Goal: Task Accomplishment & Management: Use online tool/utility

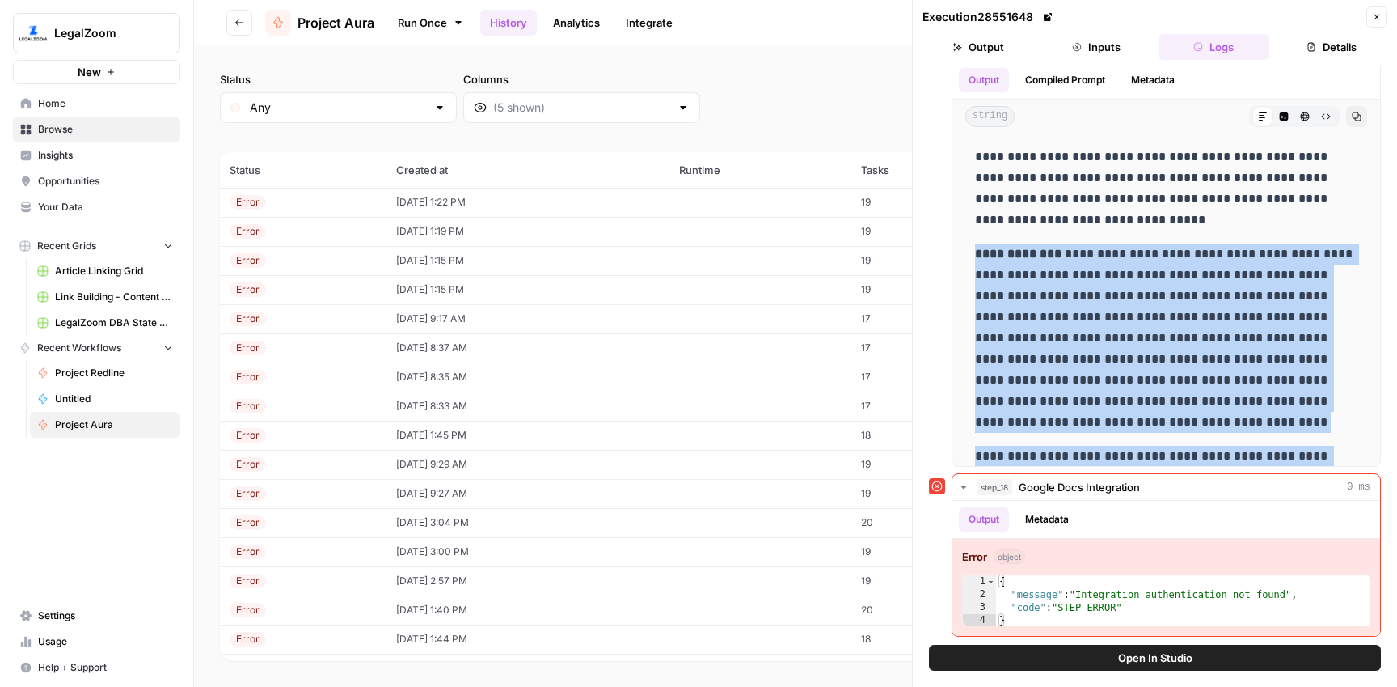
scroll to position [667, 0]
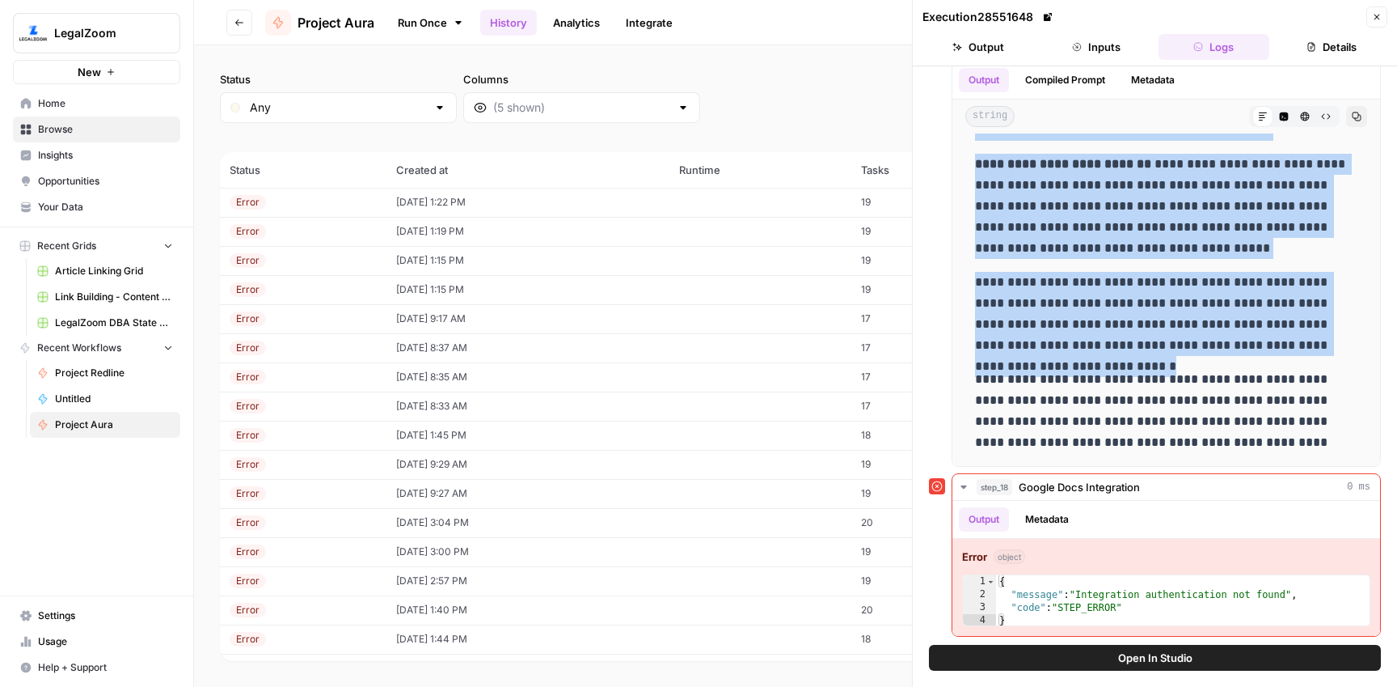
click at [231, 17] on button "Go back" at bounding box center [239, 23] width 26 height 26
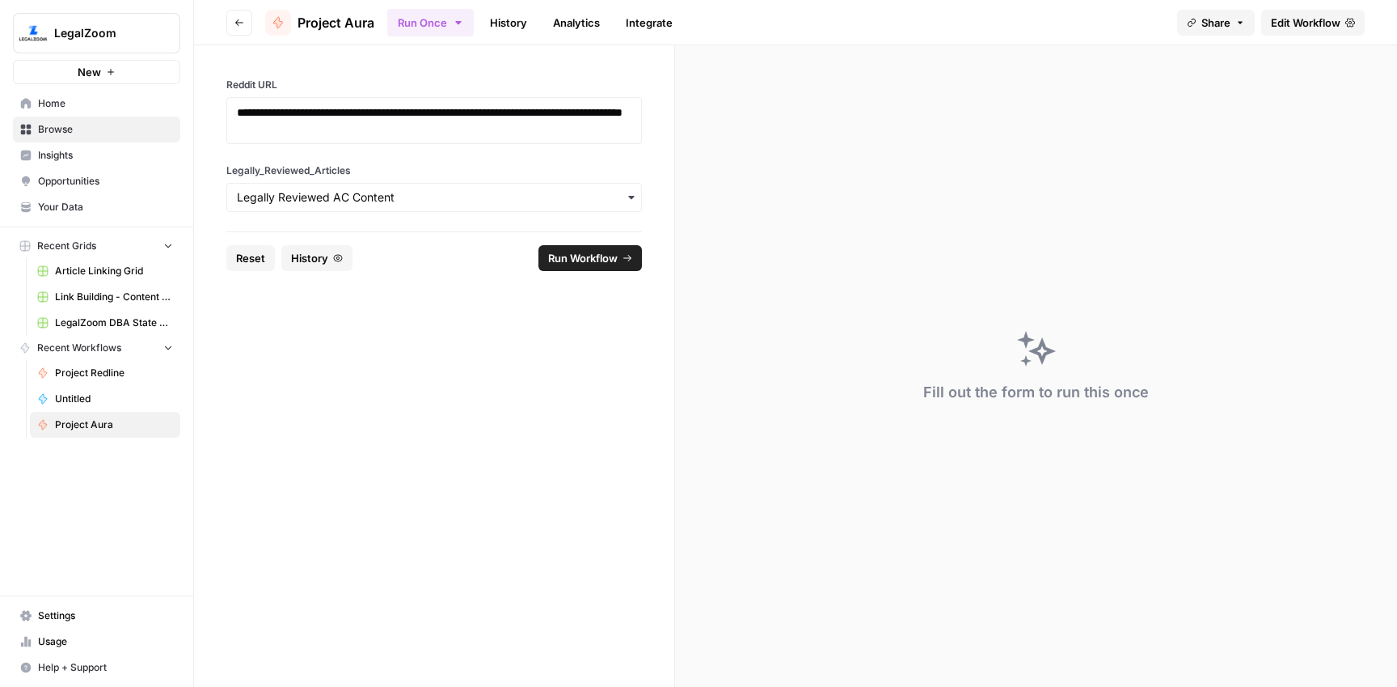
click at [66, 130] on span "Browse" at bounding box center [105, 129] width 135 height 15
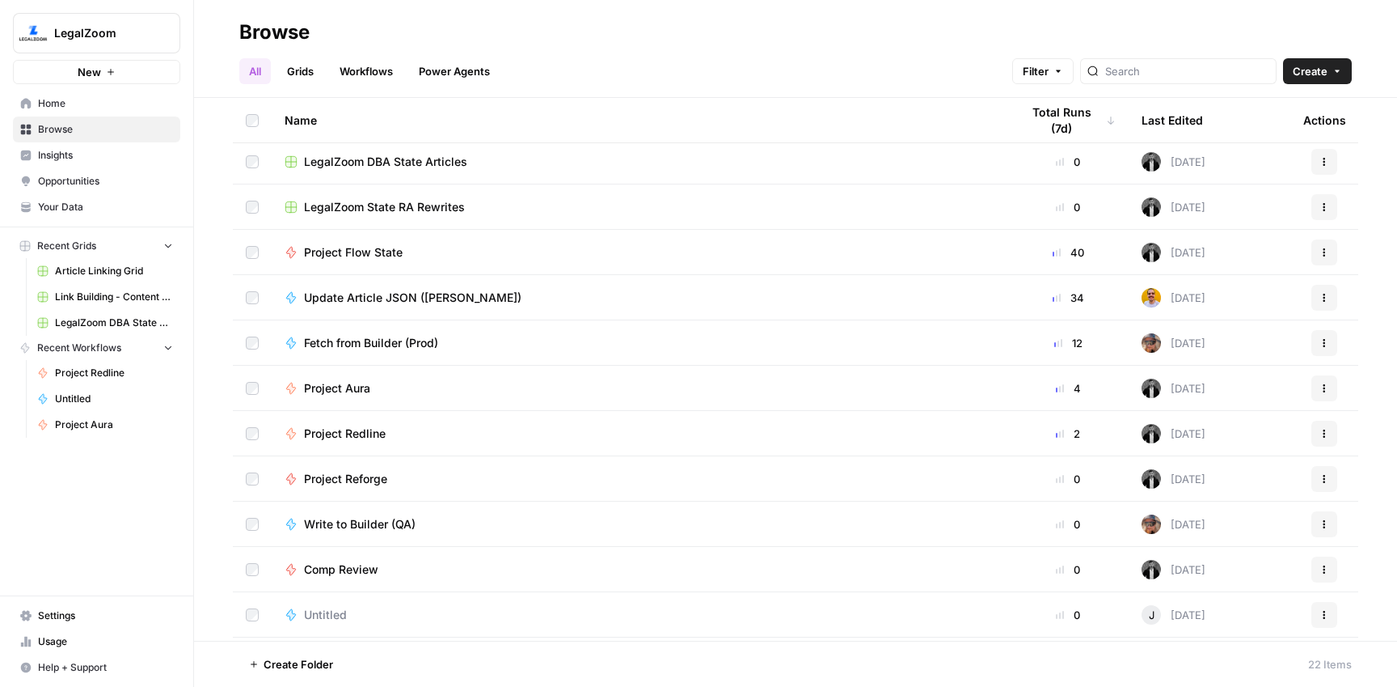
scroll to position [499, 0]
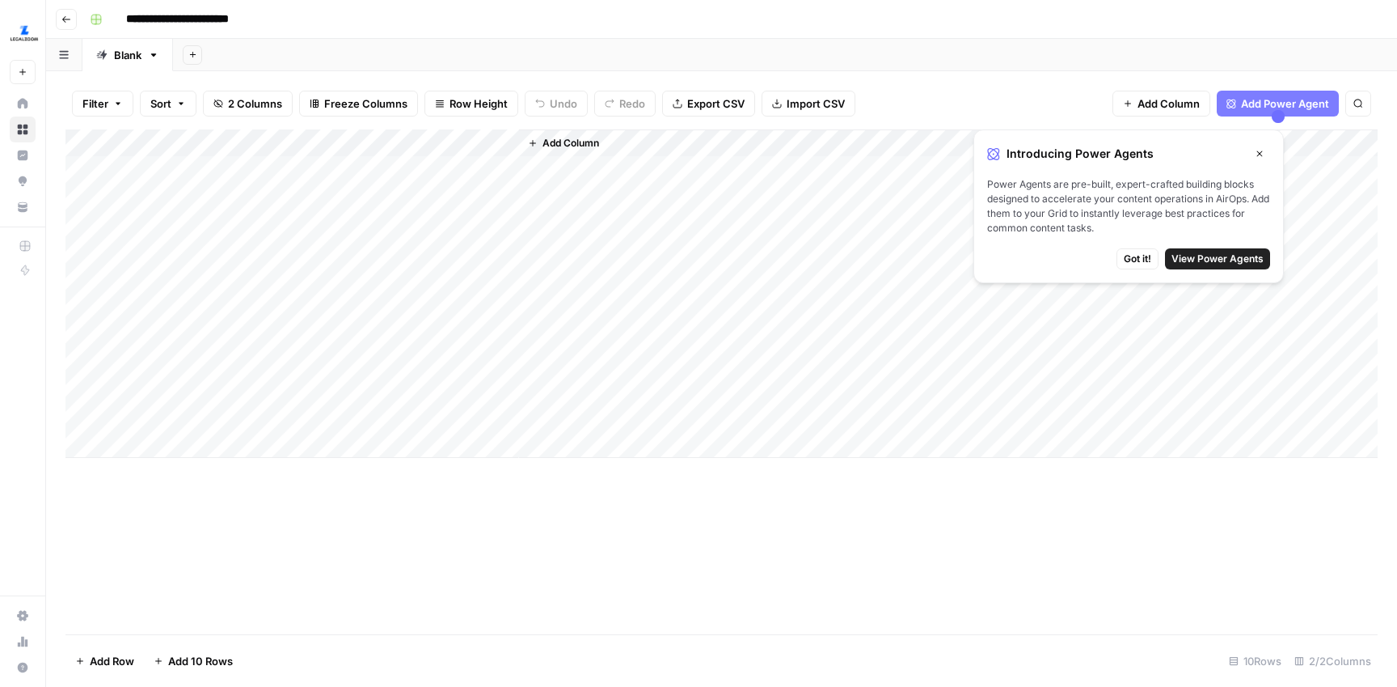
click at [1125, 260] on span "Got it!" at bounding box center [1137, 259] width 27 height 15
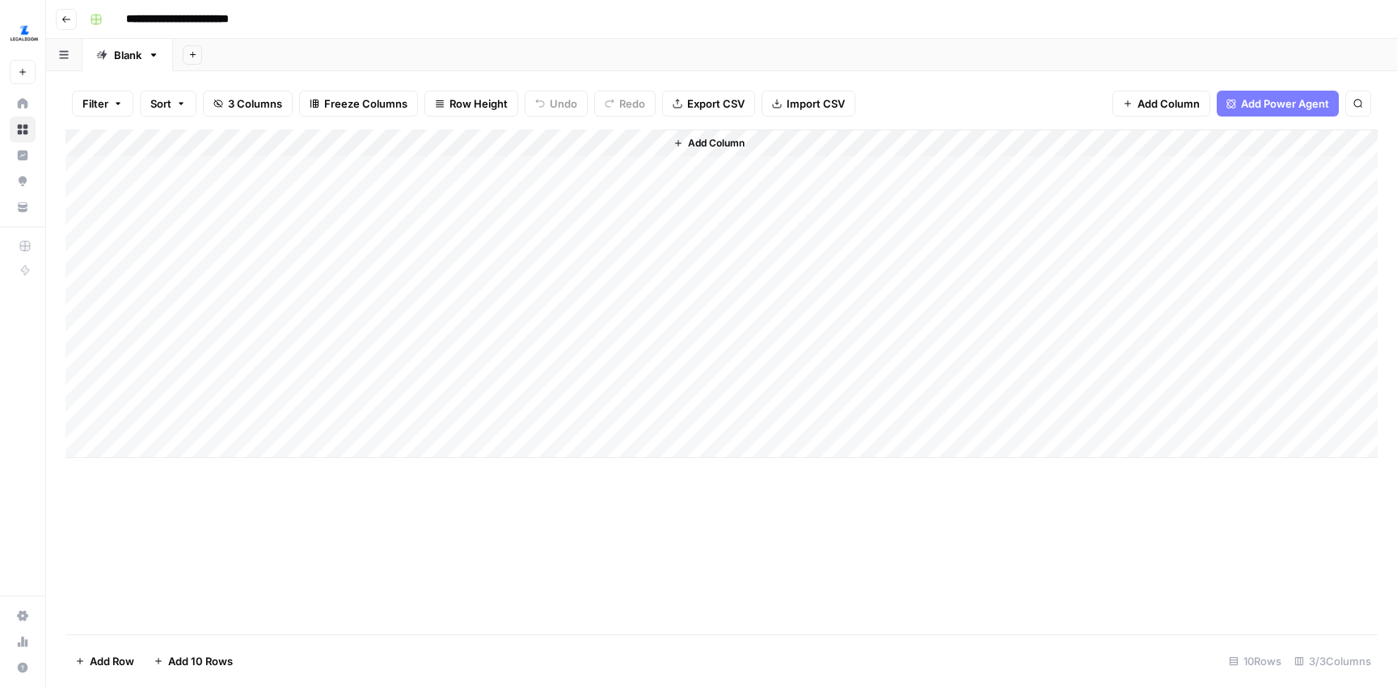
click at [371, 198] on div "Add Column" at bounding box center [722, 293] width 1313 height 328
click at [636, 583] on div "Add Column" at bounding box center [722, 381] width 1313 height 505
click at [391, 225] on div "Add Column" at bounding box center [722, 293] width 1313 height 328
click at [405, 250] on div "Add Column" at bounding box center [722, 293] width 1313 height 328
click at [411, 281] on div "Add Column" at bounding box center [722, 293] width 1313 height 328
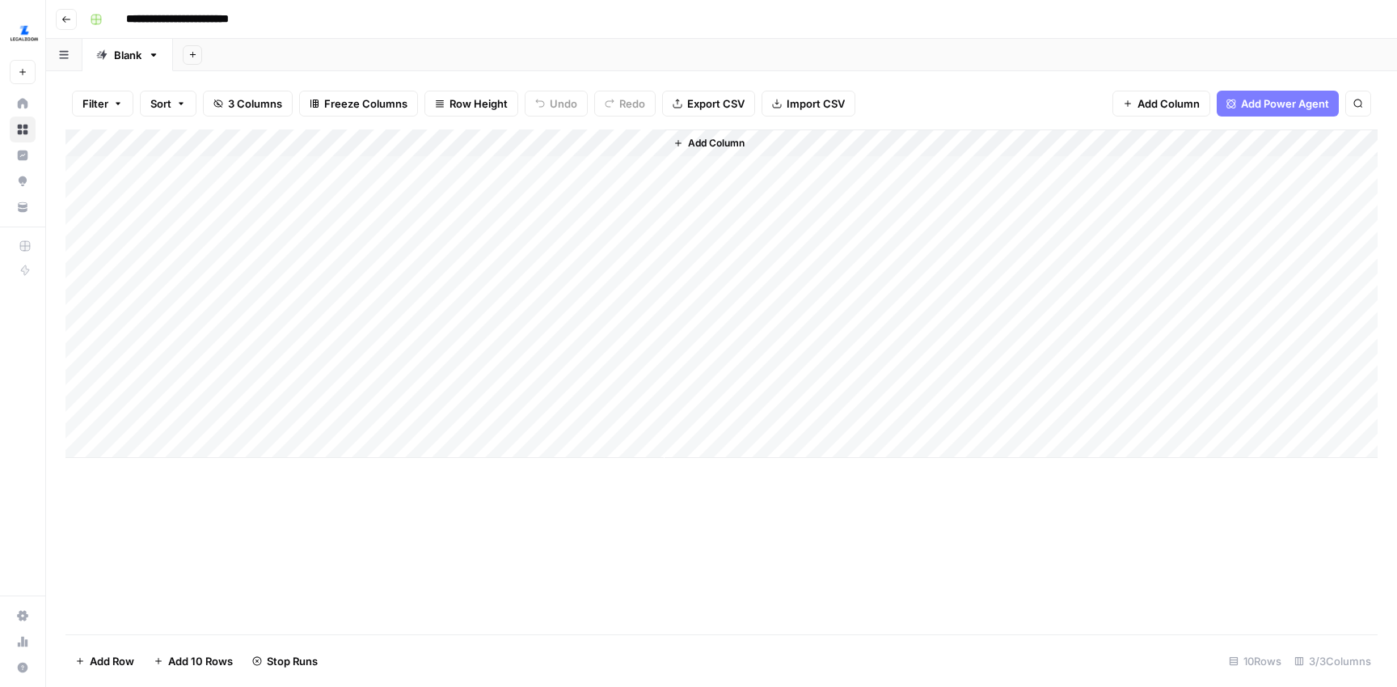
click at [417, 307] on div "Add Column" at bounding box center [722, 293] width 1313 height 328
click at [416, 340] on div "Add Column" at bounding box center [722, 293] width 1313 height 328
click at [413, 357] on div "Add Column" at bounding box center [722, 293] width 1313 height 328
click at [411, 389] on div "Add Column" at bounding box center [722, 293] width 1313 height 328
click at [407, 412] on div "Add Column" at bounding box center [722, 293] width 1313 height 328
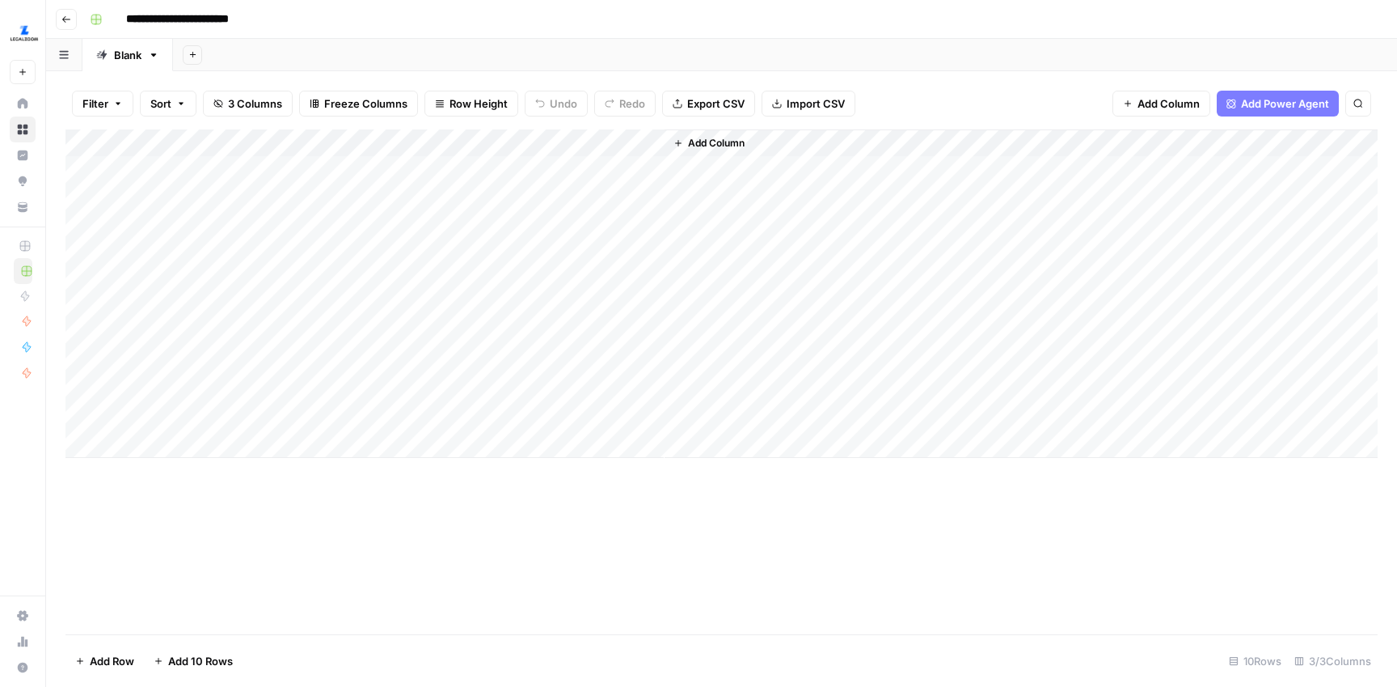
click at [78, 170] on div "Add Column" at bounding box center [722, 293] width 1313 height 328
click at [82, 197] on div "Add Column" at bounding box center [722, 293] width 1313 height 328
click at [83, 222] on div "Add Column" at bounding box center [722, 293] width 1313 height 328
click at [86, 256] on div "Add Column" at bounding box center [722, 293] width 1313 height 328
click at [84, 284] on div "Add Column" at bounding box center [722, 293] width 1313 height 328
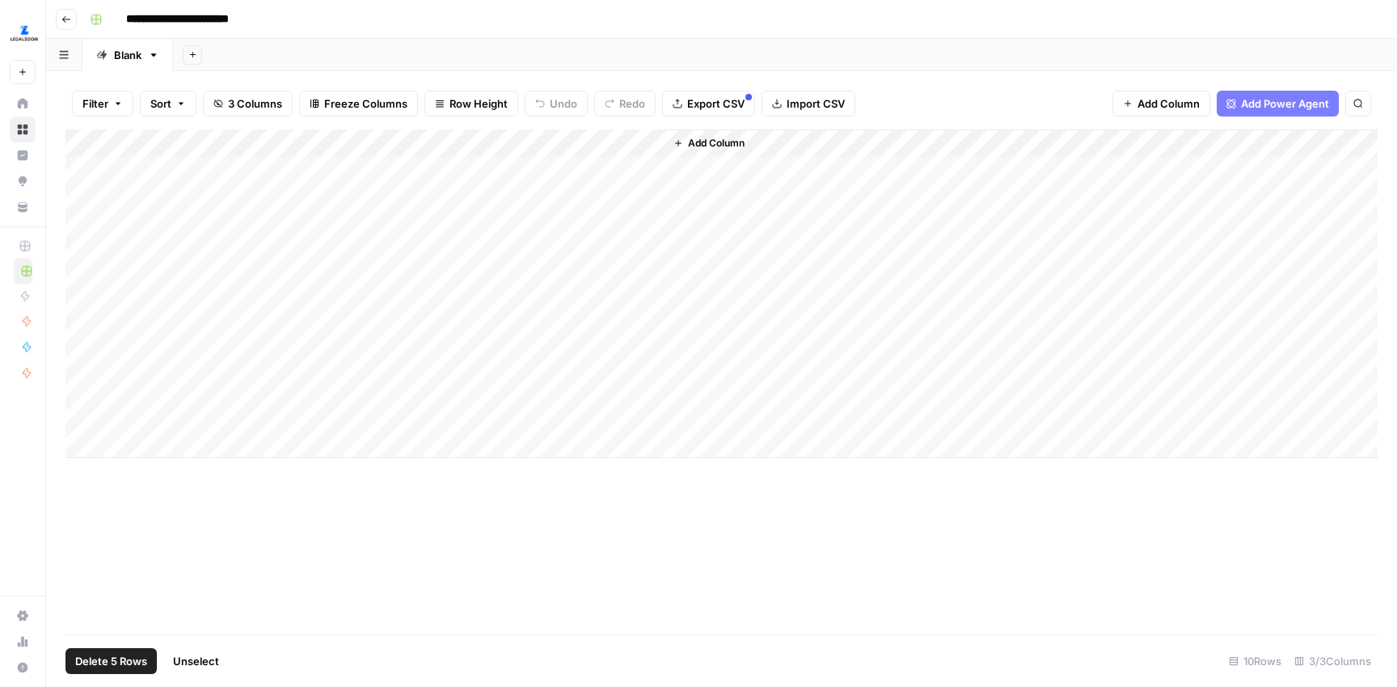
click at [85, 314] on div "Add Column" at bounding box center [722, 293] width 1313 height 328
click at [84, 337] on div "Add Column" at bounding box center [722, 293] width 1313 height 328
drag, startPoint x: 82, startPoint y: 366, endPoint x: 80, endPoint y: 391, distance: 24.4
click at [82, 366] on div "Add Column" at bounding box center [722, 293] width 1313 height 328
click at [80, 395] on div "Add Column" at bounding box center [722, 293] width 1313 height 328
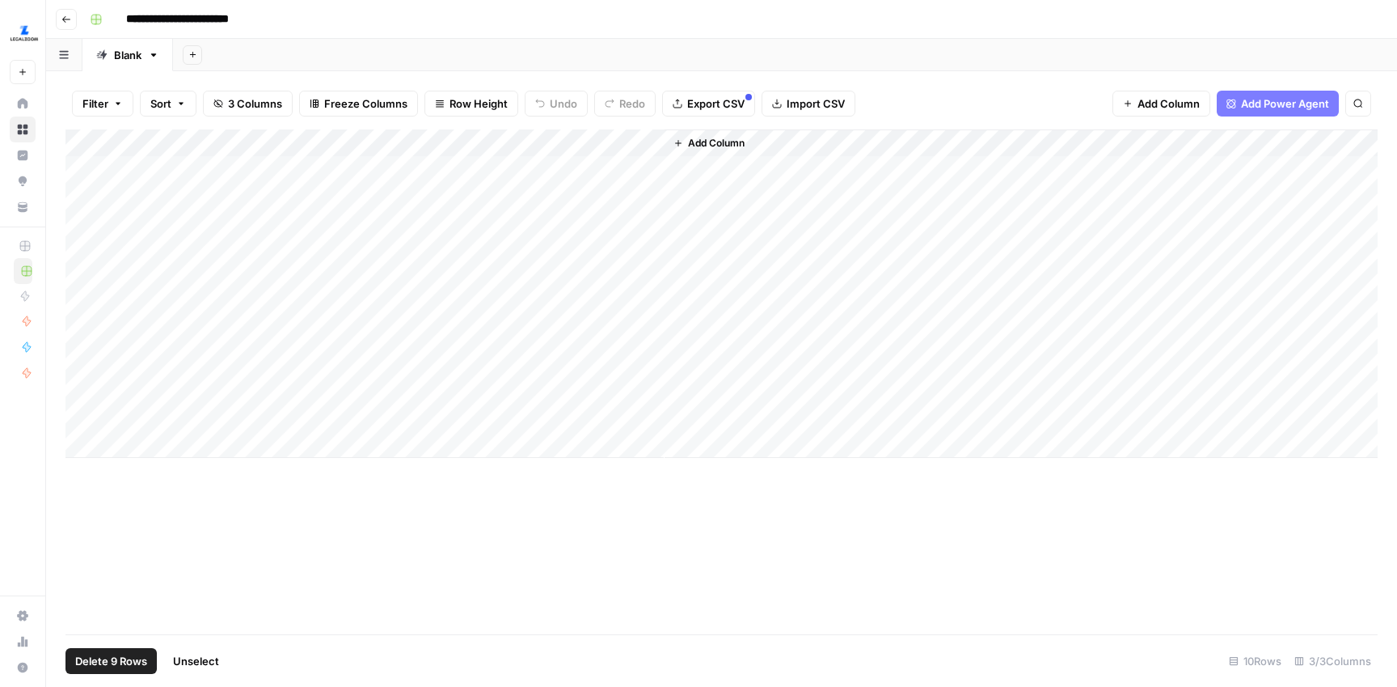
click at [80, 419] on div "Add Column" at bounding box center [722, 293] width 1313 height 328
click at [119, 104] on icon "button" at bounding box center [118, 104] width 10 height 10
click at [178, 79] on div "Filter Sort 3 Columns Freeze Columns Row Height Undo Redo Export CSV Import CSV…" at bounding box center [722, 104] width 1313 height 52
click at [941, 99] on div "Filter Sort 3 Columns Freeze Columns Row Height Undo Redo Export CSV Import CSV…" at bounding box center [722, 104] width 1313 height 52
click at [139, 664] on span "Delete 10 Rows" at bounding box center [114, 661] width 78 height 16
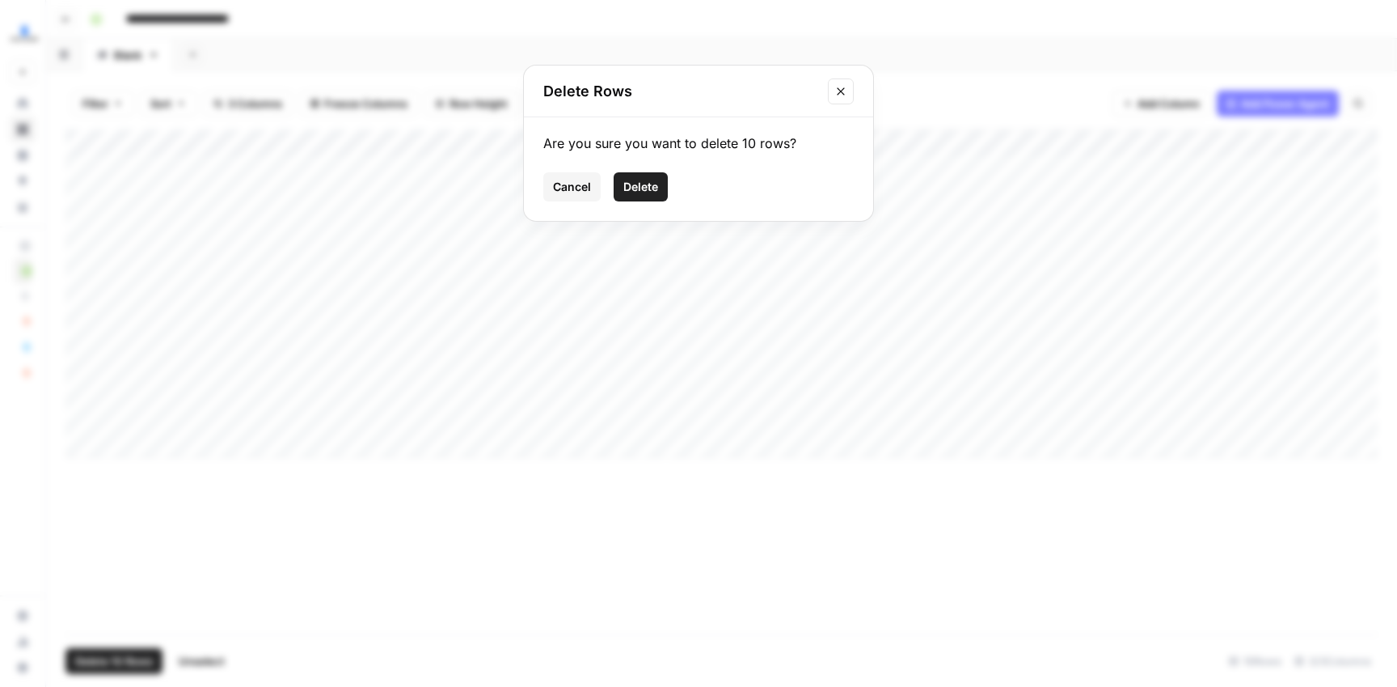
click at [636, 180] on span "Delete" at bounding box center [641, 187] width 35 height 16
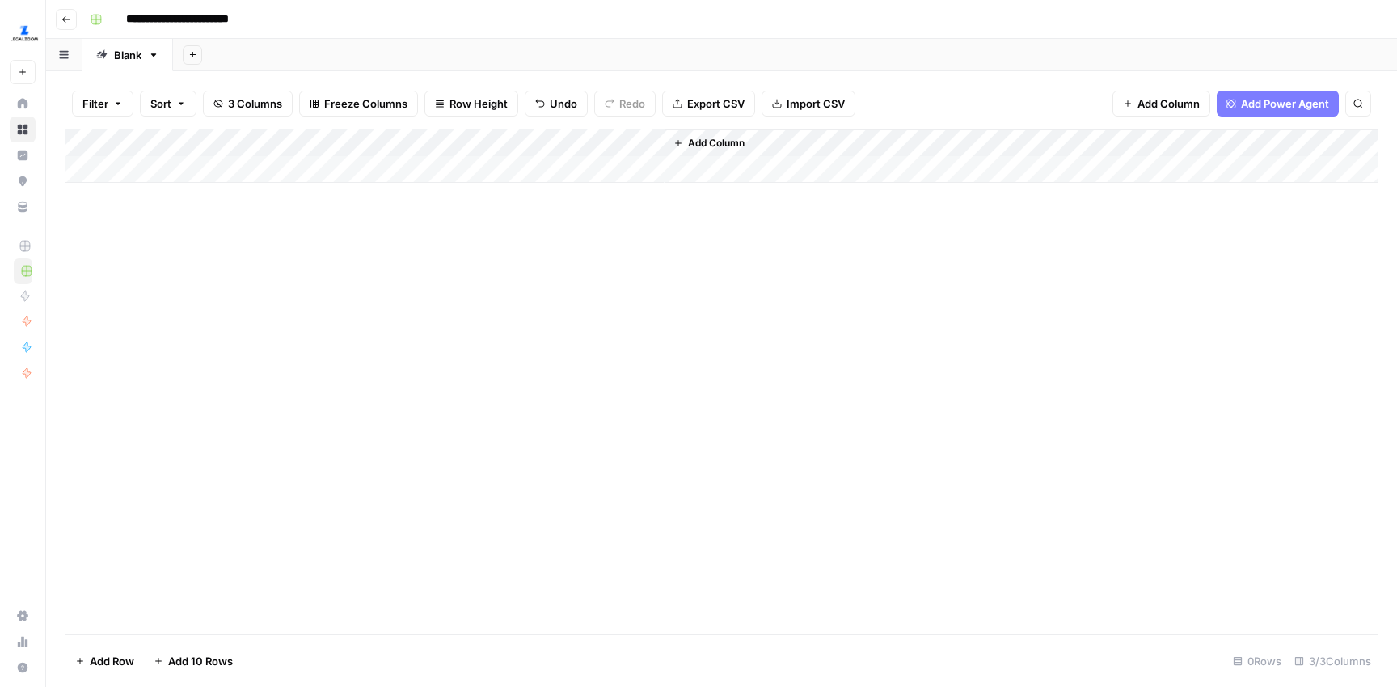
click at [168, 167] on div "Add Column" at bounding box center [722, 155] width 1313 height 53
click at [423, 361] on div "Add Column" at bounding box center [722, 381] width 1313 height 505
click at [235, 168] on div "Add Column" at bounding box center [722, 169] width 1313 height 81
type textarea "**********"
click at [290, 166] on div "Add Column" at bounding box center [722, 169] width 1313 height 81
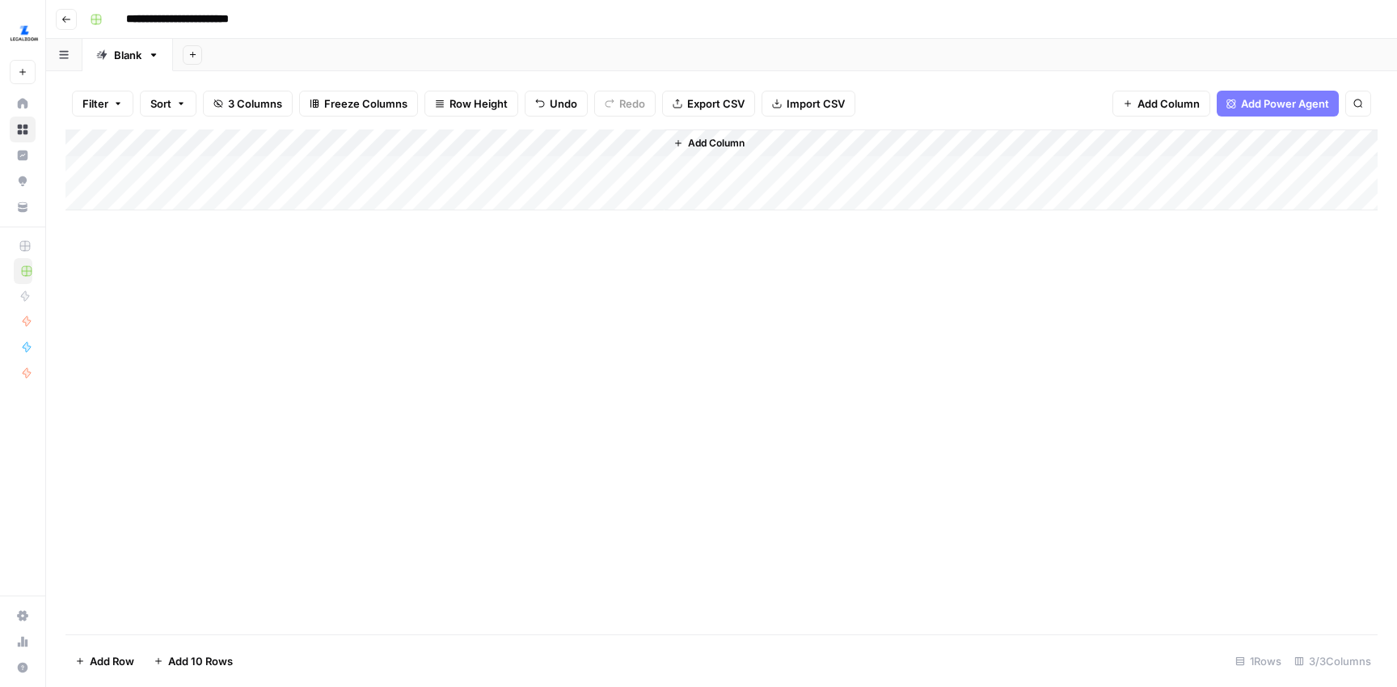
click at [323, 167] on div "Add Column" at bounding box center [722, 169] width 1313 height 81
click at [333, 168] on textarea "**********" at bounding box center [272, 170] width 302 height 23
type textarea "**********"
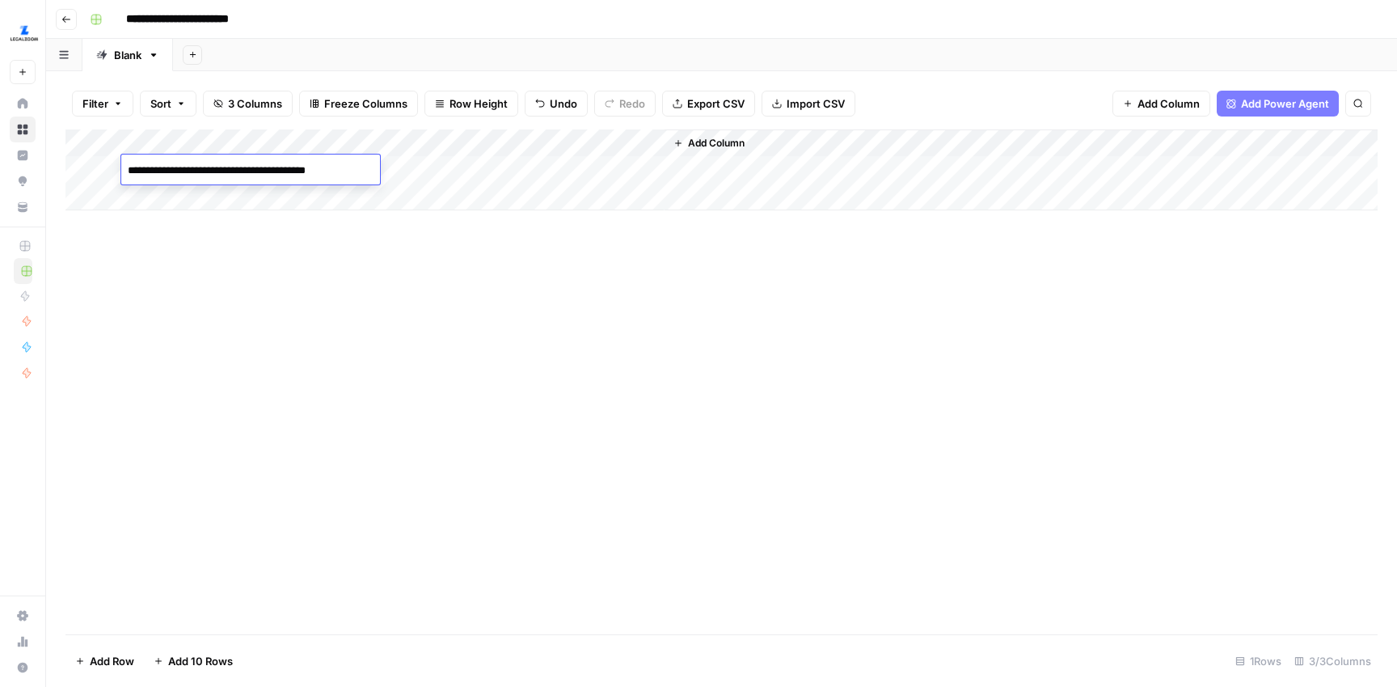
click at [268, 277] on div "Add Column" at bounding box center [722, 381] width 1313 height 505
click at [378, 167] on div "Add Column" at bounding box center [722, 169] width 1313 height 81
click at [804, 103] on span "Import CSV" at bounding box center [816, 103] width 58 height 16
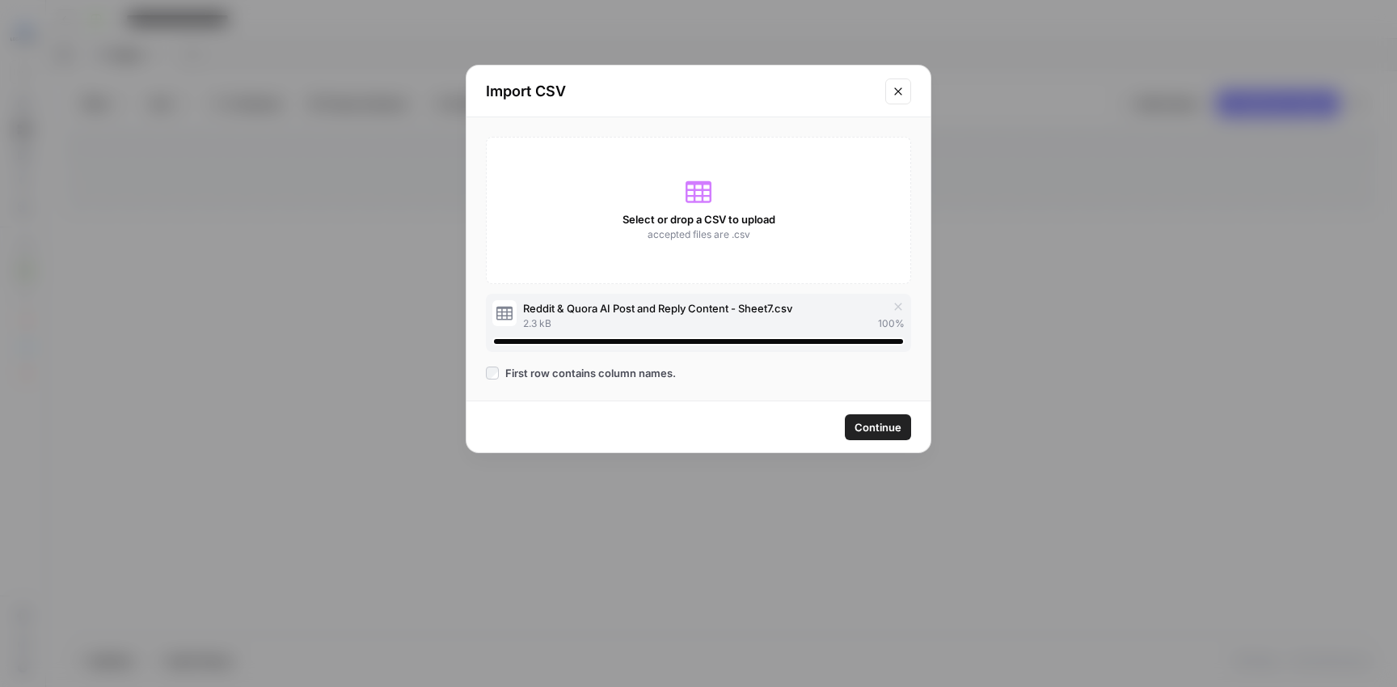
click at [898, 78] on button "Close modal" at bounding box center [899, 91] width 26 height 26
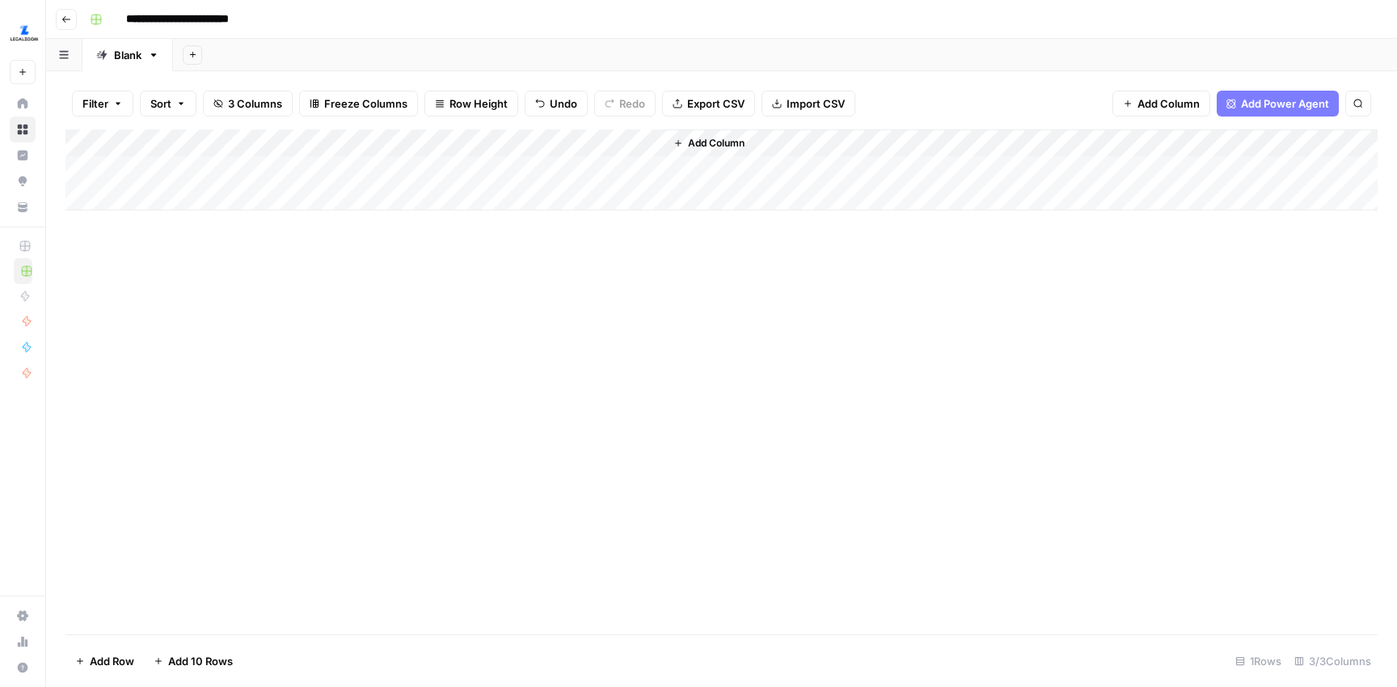
click at [797, 104] on span "Import CSV" at bounding box center [816, 103] width 58 height 16
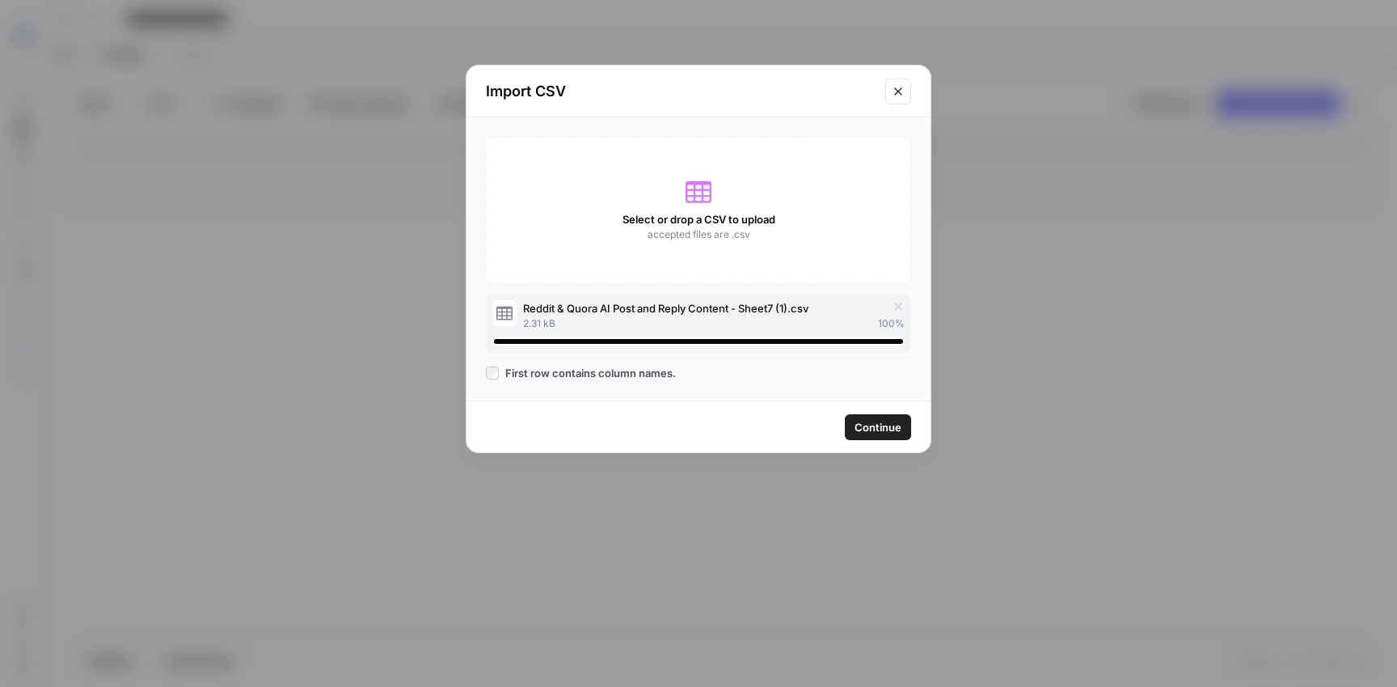
click at [865, 422] on span "Continue" at bounding box center [878, 427] width 47 height 16
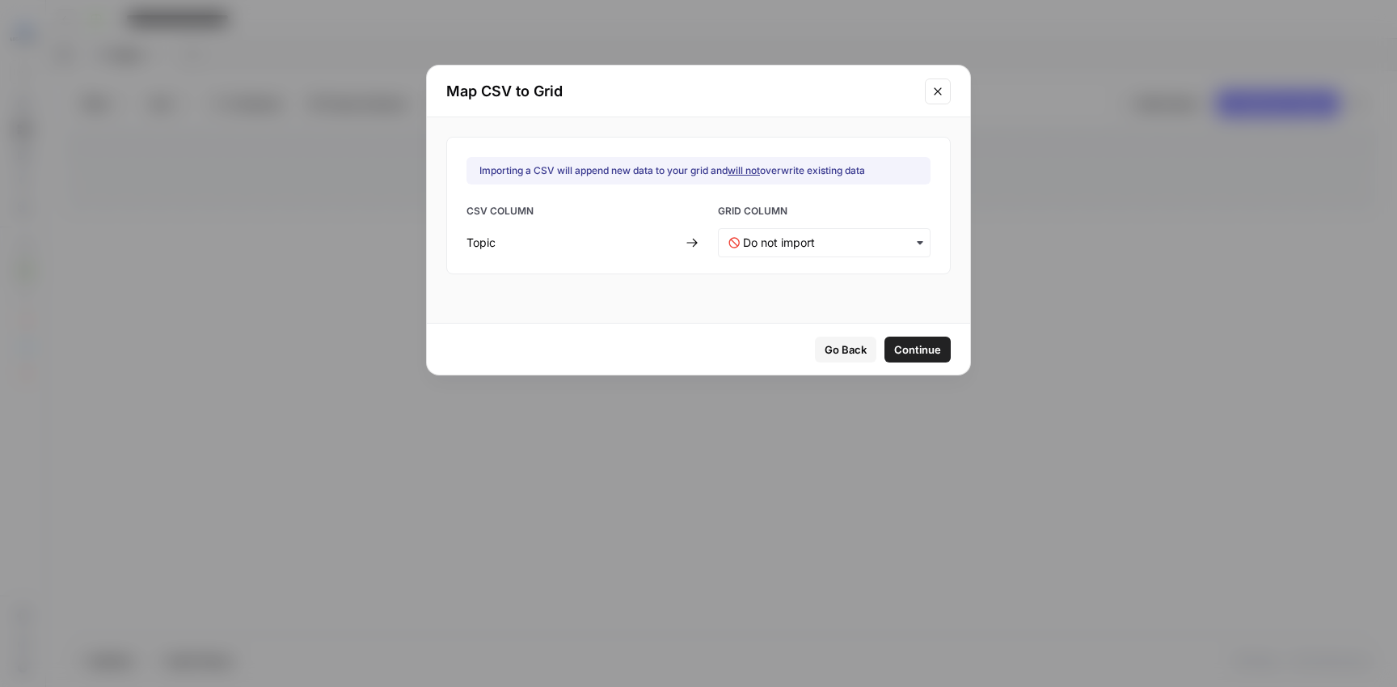
click at [914, 243] on icon "button" at bounding box center [920, 242] width 13 height 13
click at [839, 292] on div "Topic" at bounding box center [814, 285] width 190 height 29
click at [894, 345] on span "Continue" at bounding box center [917, 349] width 47 height 16
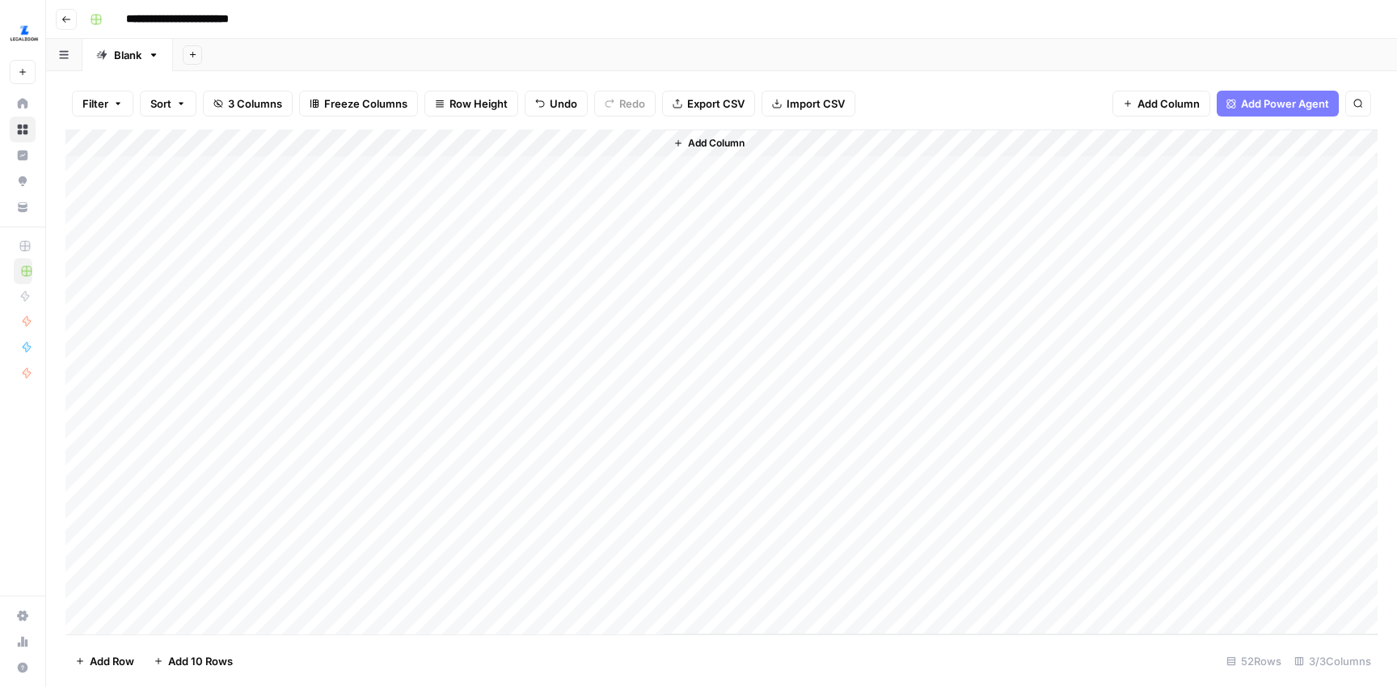
click at [372, 192] on div "Add Column" at bounding box center [722, 381] width 1313 height 505
click at [386, 220] on div "Add Column" at bounding box center [722, 381] width 1313 height 505
click at [392, 247] on div "Add Column" at bounding box center [722, 381] width 1313 height 505
click at [398, 275] on div "Add Column" at bounding box center [722, 381] width 1313 height 505
click at [407, 305] on div "Add Column" at bounding box center [722, 381] width 1313 height 505
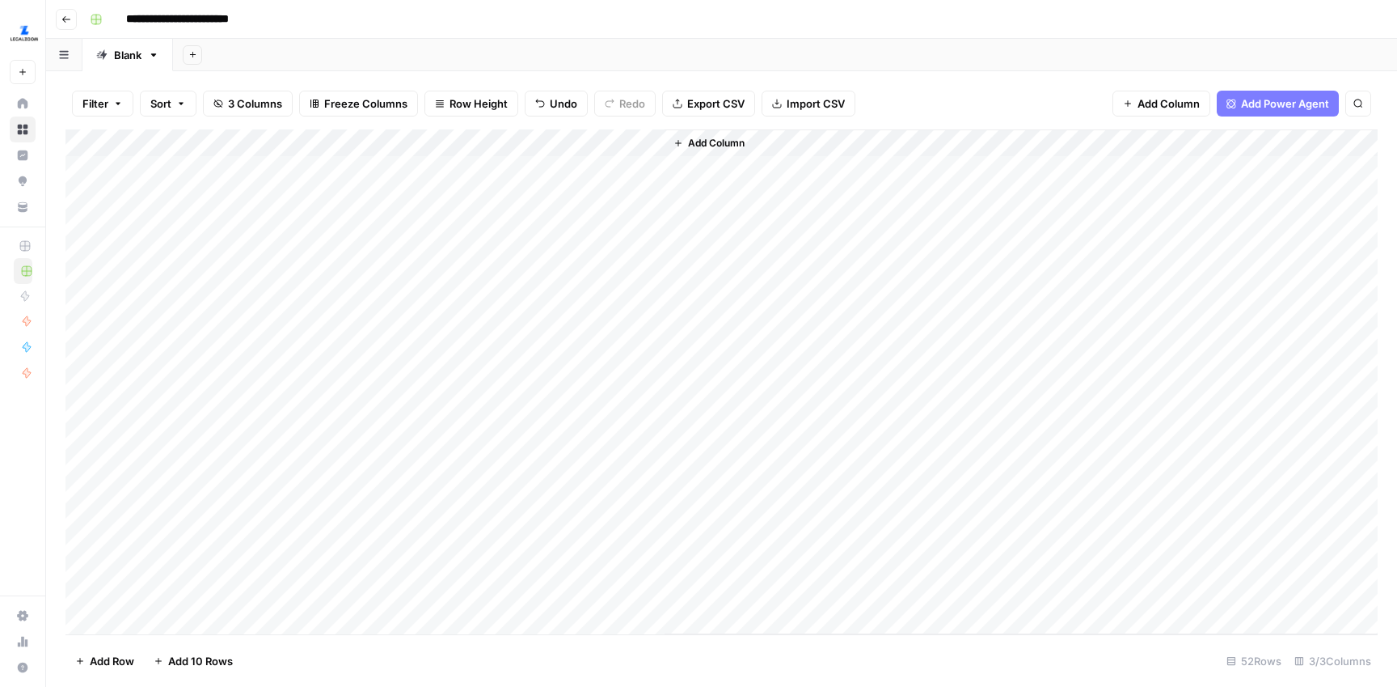
click at [406, 334] on div "Add Column" at bounding box center [722, 381] width 1313 height 505
click at [414, 354] on div "Add Column" at bounding box center [722, 381] width 1313 height 505
click at [416, 388] on div "Add Column" at bounding box center [722, 381] width 1313 height 505
click at [421, 416] on div "Add Column" at bounding box center [722, 381] width 1313 height 505
click at [418, 438] on div "Add Column" at bounding box center [722, 381] width 1313 height 505
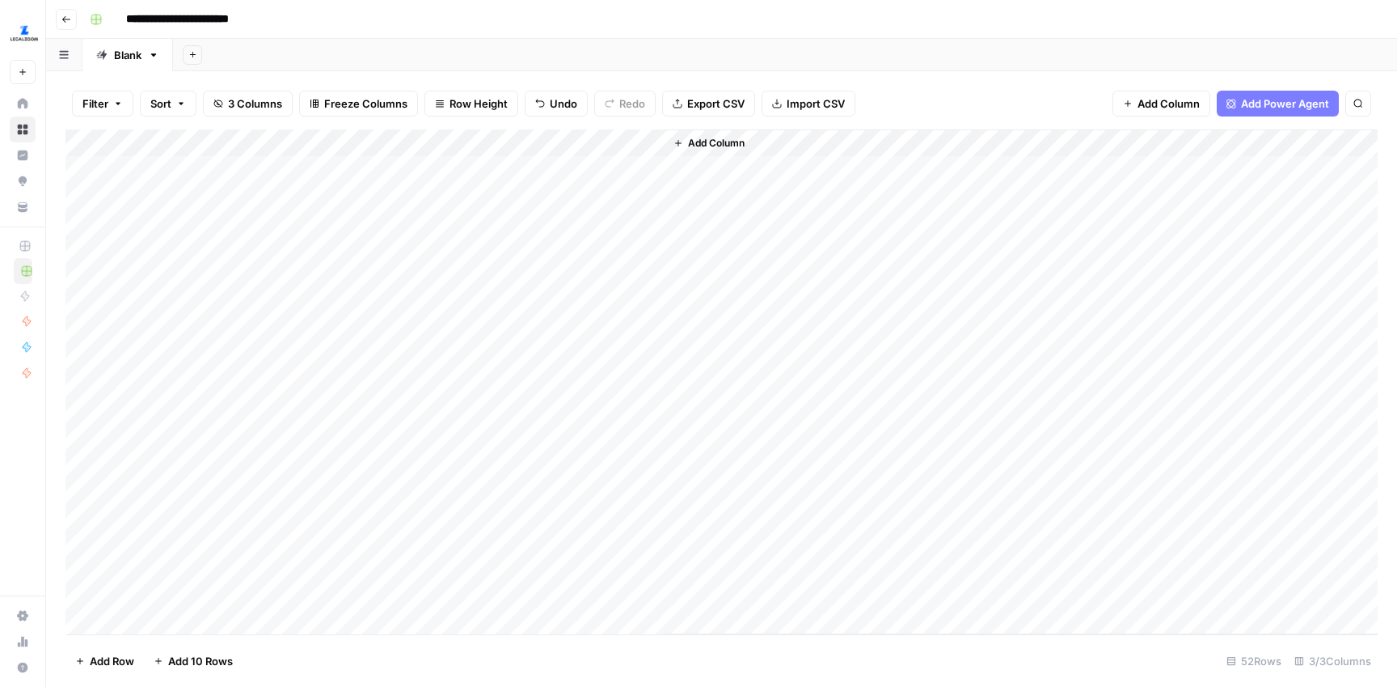
click at [407, 473] on div "Add Column" at bounding box center [722, 381] width 1313 height 505
click at [404, 506] on div "Add Column" at bounding box center [722, 381] width 1313 height 505
click at [404, 528] on div "Add Column" at bounding box center [722, 381] width 1313 height 505
click at [403, 552] on div "Add Column" at bounding box center [722, 381] width 1313 height 505
click at [408, 586] on div "Add Column" at bounding box center [722, 381] width 1313 height 505
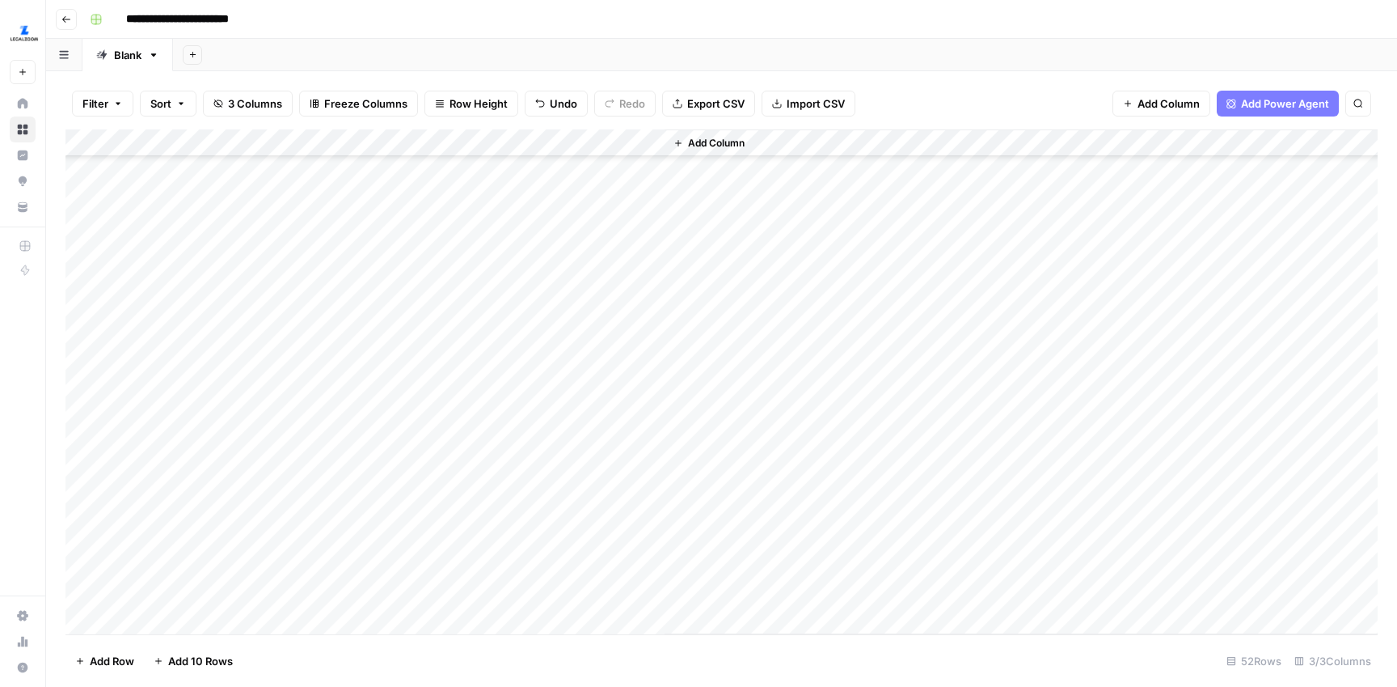
scroll to position [362, 0]
click at [466, 252] on div "Add Column" at bounding box center [722, 381] width 1313 height 505
click at [466, 273] on div "Add Column" at bounding box center [722, 381] width 1313 height 505
click at [473, 301] on div "Add Column" at bounding box center [722, 381] width 1313 height 505
click at [467, 328] on div "Add Column" at bounding box center [722, 381] width 1313 height 505
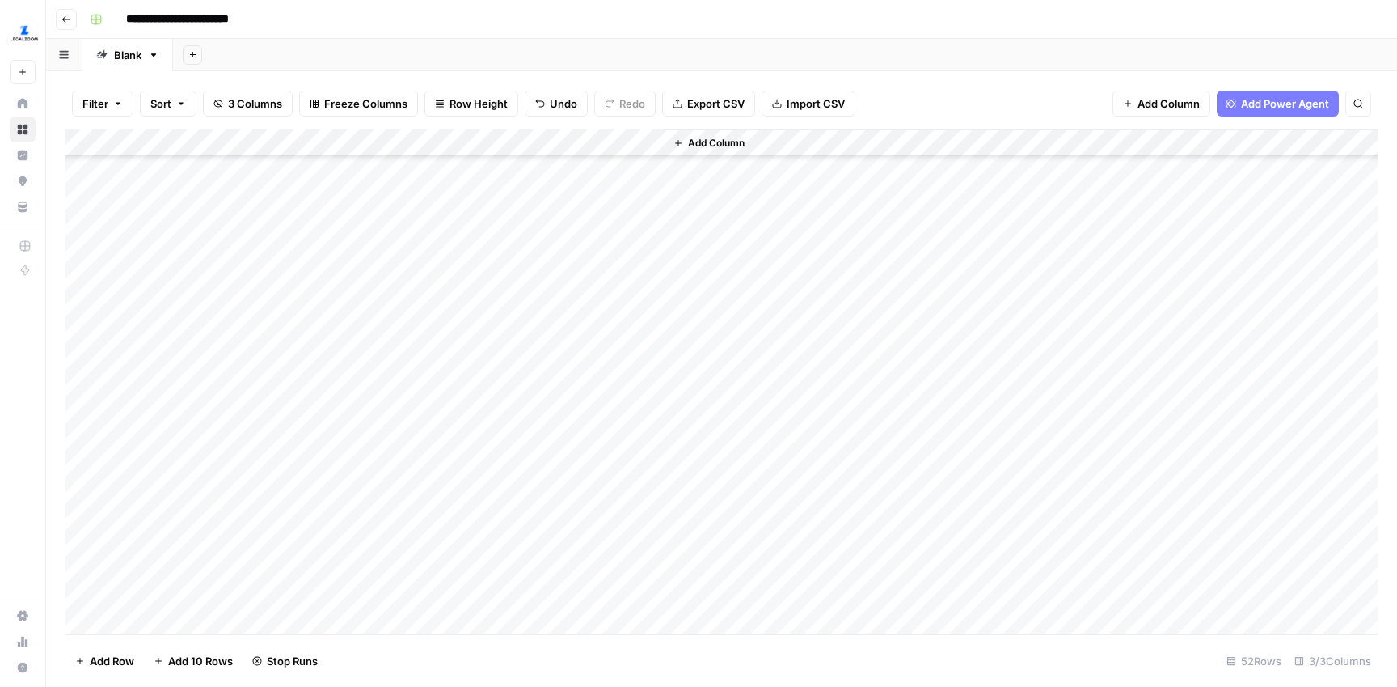
click at [467, 361] on div "Add Column" at bounding box center [722, 381] width 1313 height 505
click at [467, 388] on div "Add Column" at bounding box center [722, 381] width 1313 height 505
click at [469, 411] on div "Add Column" at bounding box center [722, 381] width 1313 height 505
click at [471, 441] on div "Add Column" at bounding box center [722, 381] width 1313 height 505
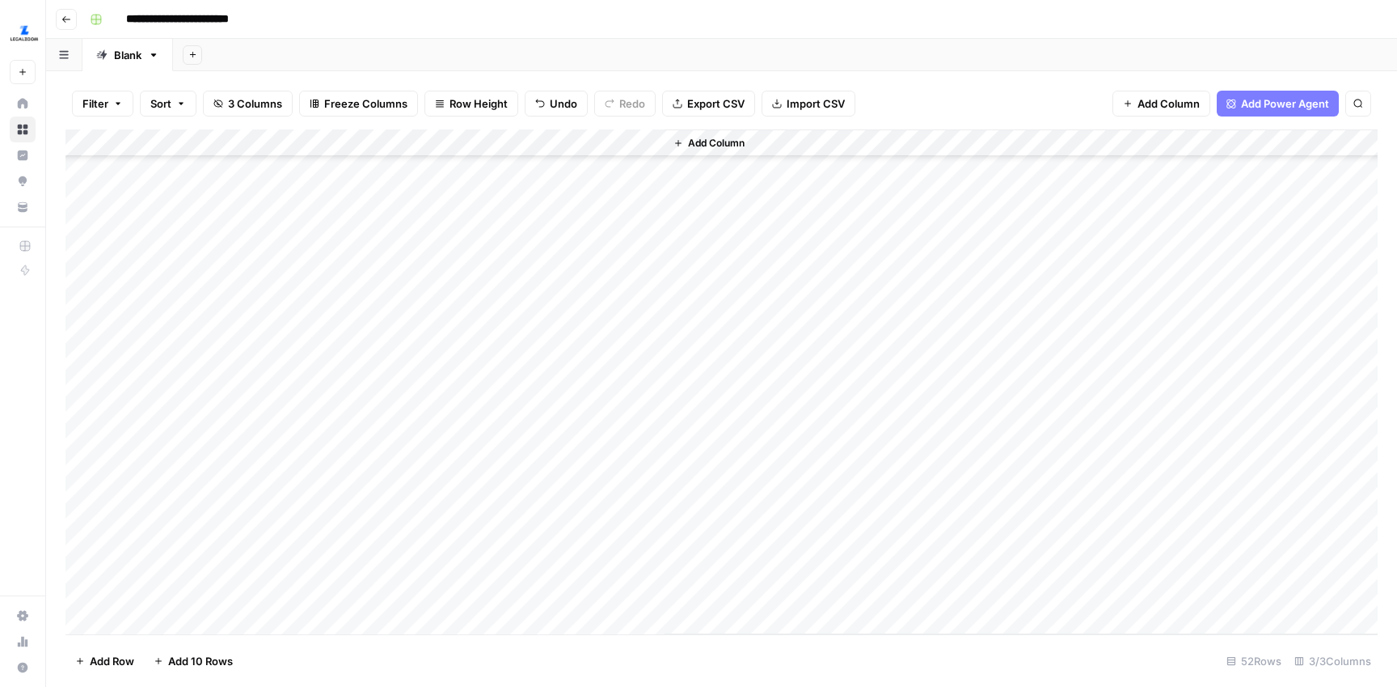
click at [452, 430] on div "Add Column" at bounding box center [722, 381] width 1313 height 505
click at [458, 459] on div "Add Column" at bounding box center [722, 381] width 1313 height 505
click at [456, 484] on div "Add Column" at bounding box center [722, 381] width 1313 height 505
click at [455, 509] on div "Add Column" at bounding box center [722, 381] width 1313 height 505
drag, startPoint x: 459, startPoint y: 542, endPoint x: 459, endPoint y: 551, distance: 8.9
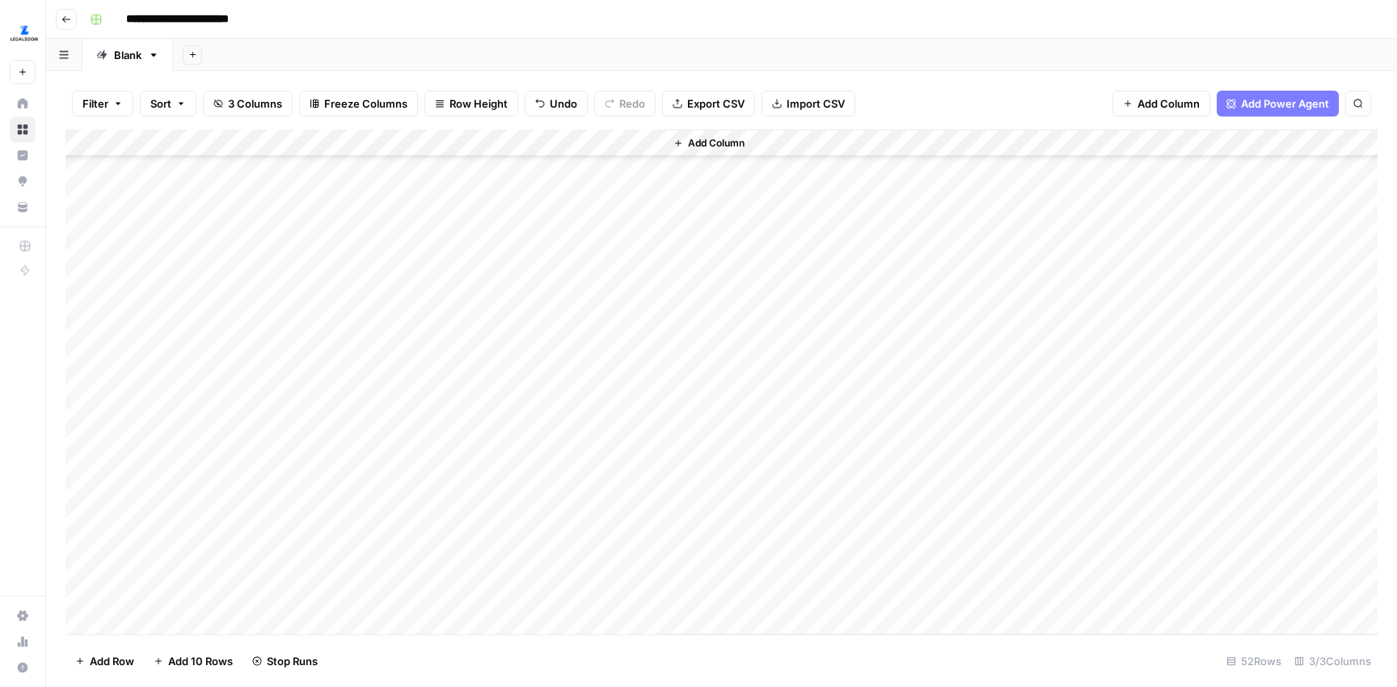
click at [459, 542] on div "Add Column" at bounding box center [722, 381] width 1313 height 505
click at [458, 569] on div "Add Column" at bounding box center [722, 381] width 1313 height 505
click at [458, 594] on div "Add Column" at bounding box center [722, 381] width 1313 height 505
